Goal: Task Accomplishment & Management: Complete application form

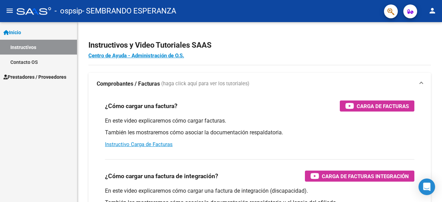
click at [51, 76] on span "Prestadores / Proveedores" at bounding box center [34, 77] width 63 height 8
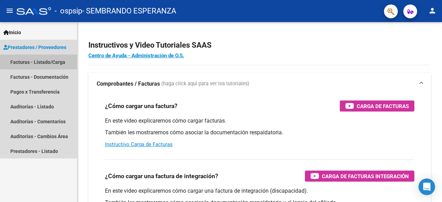
click at [57, 62] on link "Facturas - Listado/Carga" at bounding box center [38, 62] width 77 height 15
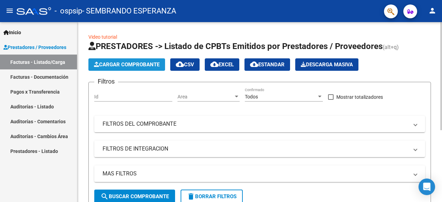
click at [116, 64] on span "Cargar Comprobante" at bounding box center [127, 64] width 66 height 6
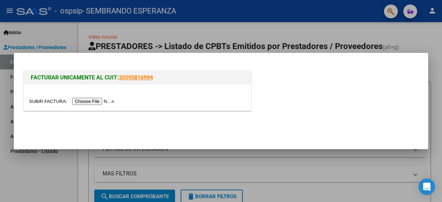
click at [114, 100] on input "file" at bounding box center [72, 101] width 87 height 7
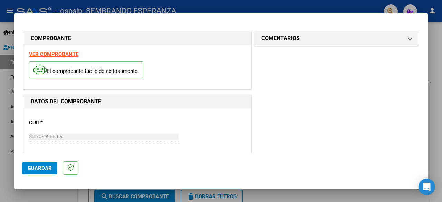
click at [35, 168] on span "Guardar" at bounding box center [40, 168] width 24 height 6
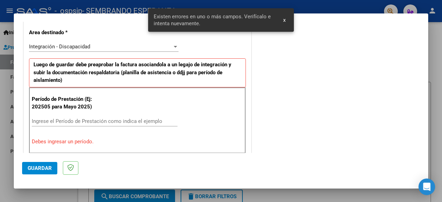
scroll to position [181, 0]
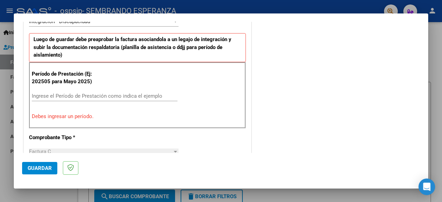
click at [32, 114] on p "Debes ingresar un período." at bounding box center [137, 116] width 211 height 8
drag, startPoint x: 32, startPoint y: 114, endPoint x: 105, endPoint y: 116, distance: 72.8
click at [105, 116] on p "Debes ingresar un período." at bounding box center [137, 116] width 211 height 8
click at [121, 96] on input "Ingrese el Período de Prestación como indica el ejemplo" at bounding box center [105, 96] width 146 height 6
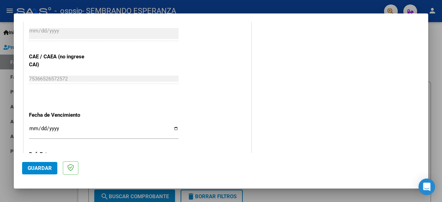
scroll to position [457, 0]
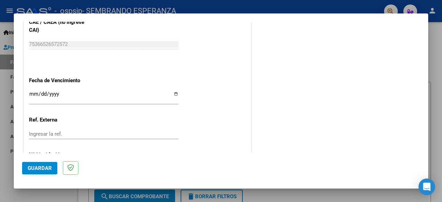
type input "202508"
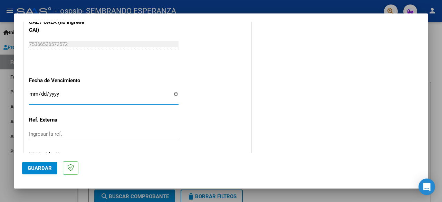
click at [32, 91] on input "Ingresar la fecha" at bounding box center [103, 96] width 149 height 11
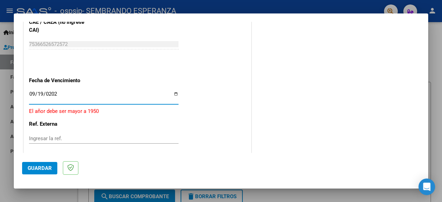
type input "[DATE]"
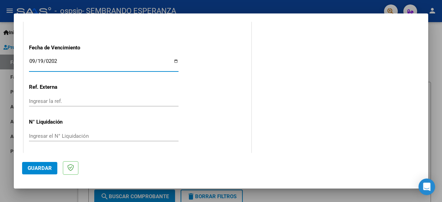
scroll to position [421, 0]
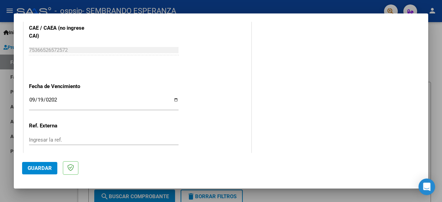
scroll to position [490, 0]
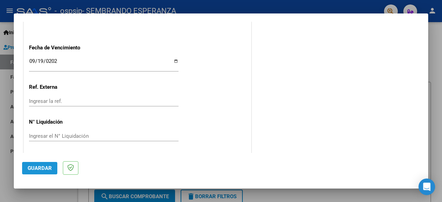
click at [41, 167] on span "Guardar" at bounding box center [40, 168] width 24 height 6
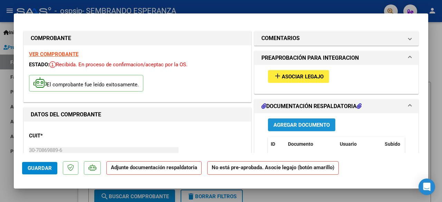
click at [306, 122] on span "Agregar Documento" at bounding box center [301, 125] width 56 height 6
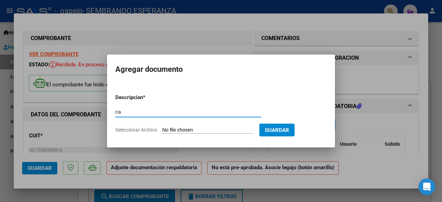
type input "c"
type input "CAM-Planilla de asistencia AGOSTO"
click at [148, 129] on span "Seleccionar Archivo" at bounding box center [136, 130] width 42 height 6
click at [162, 129] on input "Seleccionar Archivo" at bounding box center [207, 130] width 91 height 7
type input "C:\fakepath\CAM-Asistencia_AGOSTO-[GEOGRAPHIC_DATA]-[PERSON_NAME].pdf"
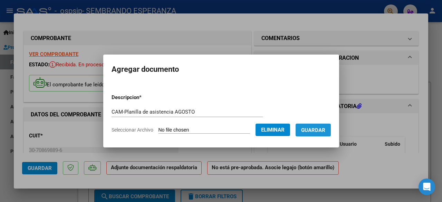
click at [324, 129] on span "Guardar" at bounding box center [313, 130] width 24 height 6
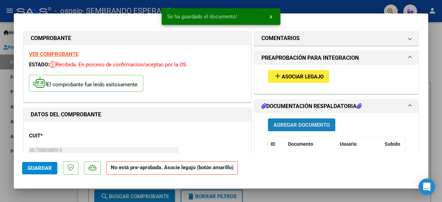
click at [309, 124] on span "Agregar Documento" at bounding box center [301, 125] width 56 height 6
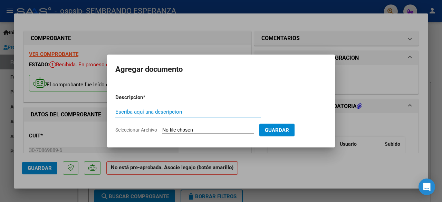
click at [116, 112] on input "Escriba aquí una descripcion" at bounding box center [188, 112] width 146 height 6
type input "p"
type input "Planilla asistencia firmada-AGOSTO"
click at [139, 131] on span "Seleccionar Archivo" at bounding box center [136, 130] width 42 height 6
click at [162, 131] on input "Seleccionar Archivo" at bounding box center [207, 130] width 91 height 7
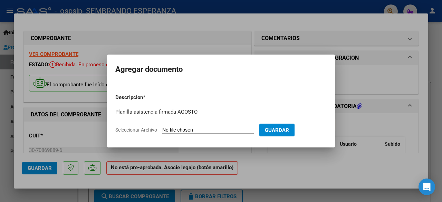
type input "C:\fakepath\[PERSON_NAME]-Asistencia-AGOSTO.pdf"
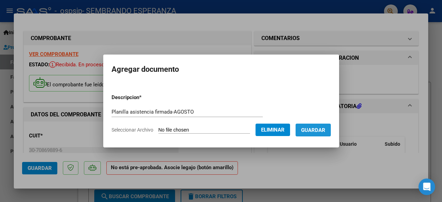
click at [324, 129] on span "Guardar" at bounding box center [313, 130] width 24 height 6
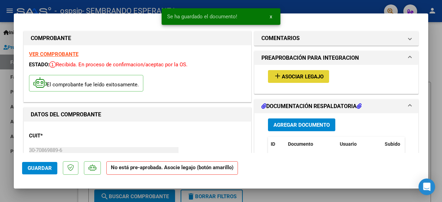
click at [296, 74] on span "Asociar Legajo" at bounding box center [303, 76] width 42 height 6
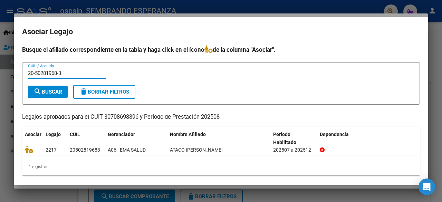
type input "20-50281968-3"
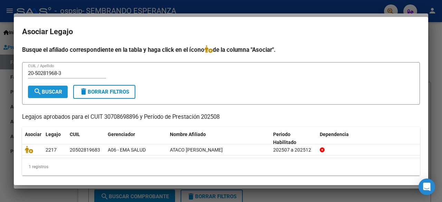
click at [46, 89] on span "search Buscar" at bounding box center [47, 92] width 29 height 6
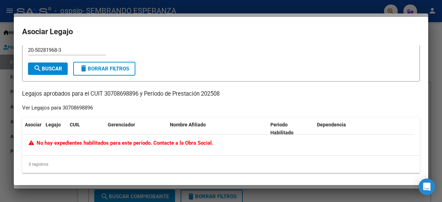
scroll to position [8, 0]
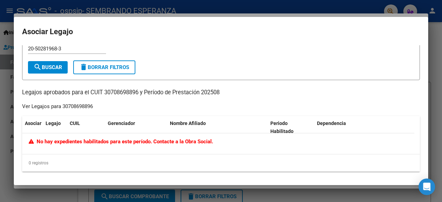
click at [75, 107] on div "Ver Legajos para 30708698896" at bounding box center [57, 106] width 71 height 8
click at [26, 106] on div "Ver Legajos para 30708698896" at bounding box center [57, 106] width 71 height 8
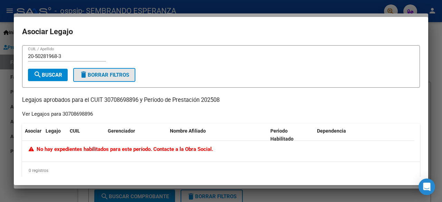
click at [101, 73] on span "delete Borrar Filtros" at bounding box center [104, 75] width 50 height 6
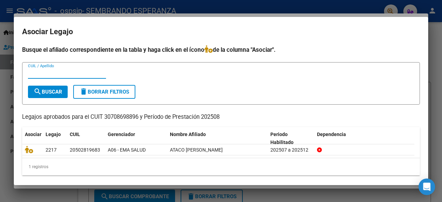
click at [66, 74] on input "CUIL / Apellido" at bounding box center [67, 73] width 78 height 6
type input "[PERSON_NAME]"
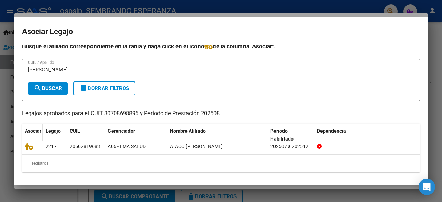
click at [31, 130] on span "Asociar" at bounding box center [33, 131] width 17 height 6
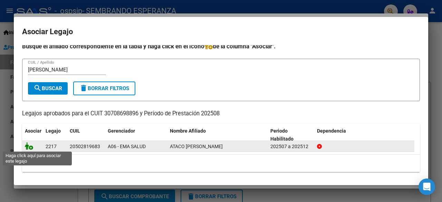
click at [31, 147] on icon at bounding box center [29, 146] width 8 height 8
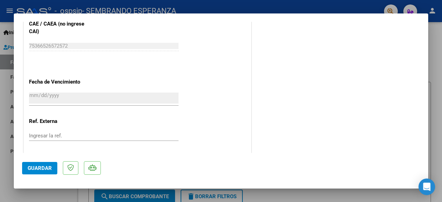
scroll to position [493, 0]
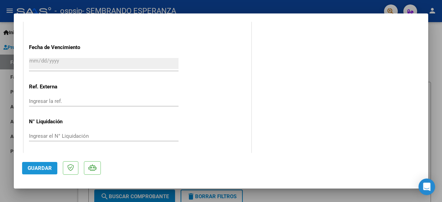
click at [38, 167] on span "Guardar" at bounding box center [40, 168] width 24 height 6
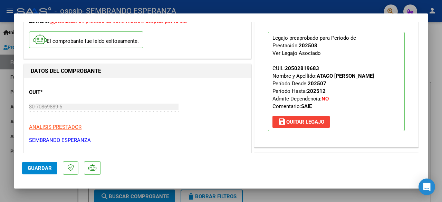
scroll to position [0, 0]
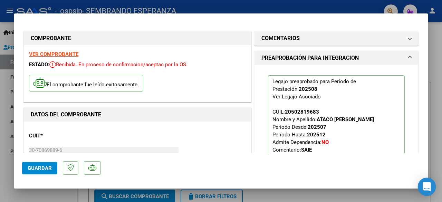
click at [427, 190] on icon "Open Intercom Messenger" at bounding box center [426, 186] width 9 height 9
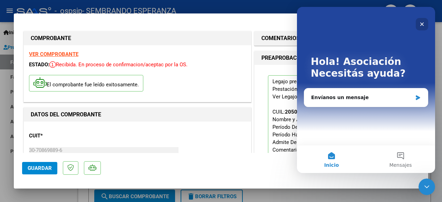
click at [421, 24] on icon "Cerrar" at bounding box center [422, 24] width 4 height 4
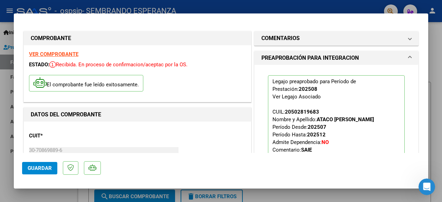
click at [71, 54] on strong "VER COMPROBANTE" at bounding box center [53, 54] width 49 height 6
click at [436, 65] on div at bounding box center [221, 101] width 442 height 202
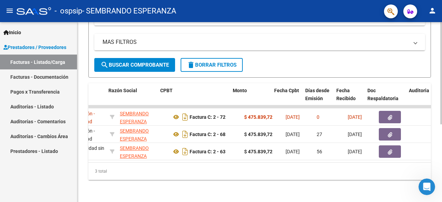
scroll to position [0, 197]
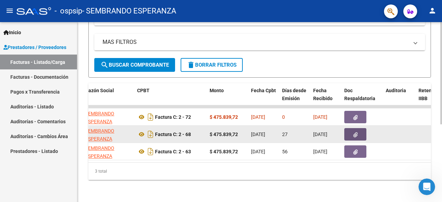
click at [353, 132] on icon "button" at bounding box center [355, 134] width 4 height 5
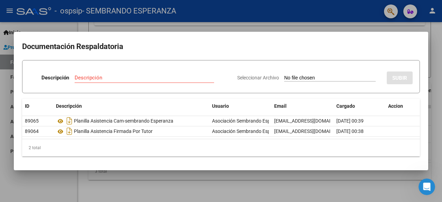
click at [374, 183] on div at bounding box center [221, 101] width 442 height 202
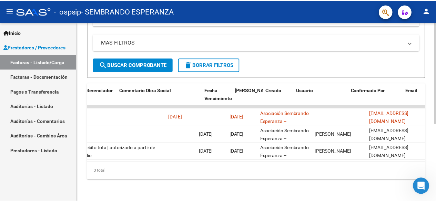
scroll to position [0, 1112]
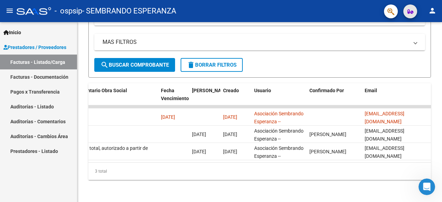
click at [411, 14] on icon "button" at bounding box center [410, 11] width 6 height 5
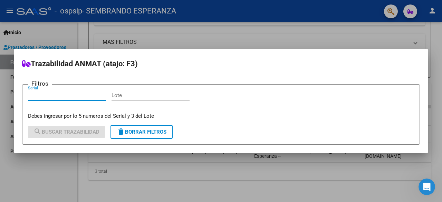
click at [411, 14] on div at bounding box center [221, 101] width 442 height 202
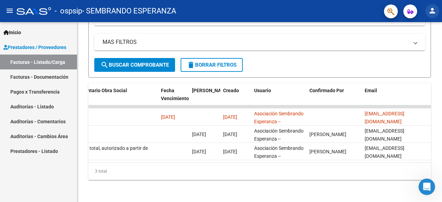
click at [432, 13] on mat-icon "person" at bounding box center [432, 11] width 8 height 8
click at [32, 77] on div at bounding box center [221, 101] width 442 height 202
click at [432, 12] on mat-icon "person" at bounding box center [432, 11] width 8 height 8
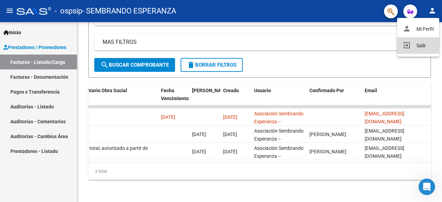
click at [421, 46] on button "exit_to_app Salir" at bounding box center [418, 45] width 42 height 17
